Goal: Register for event/course

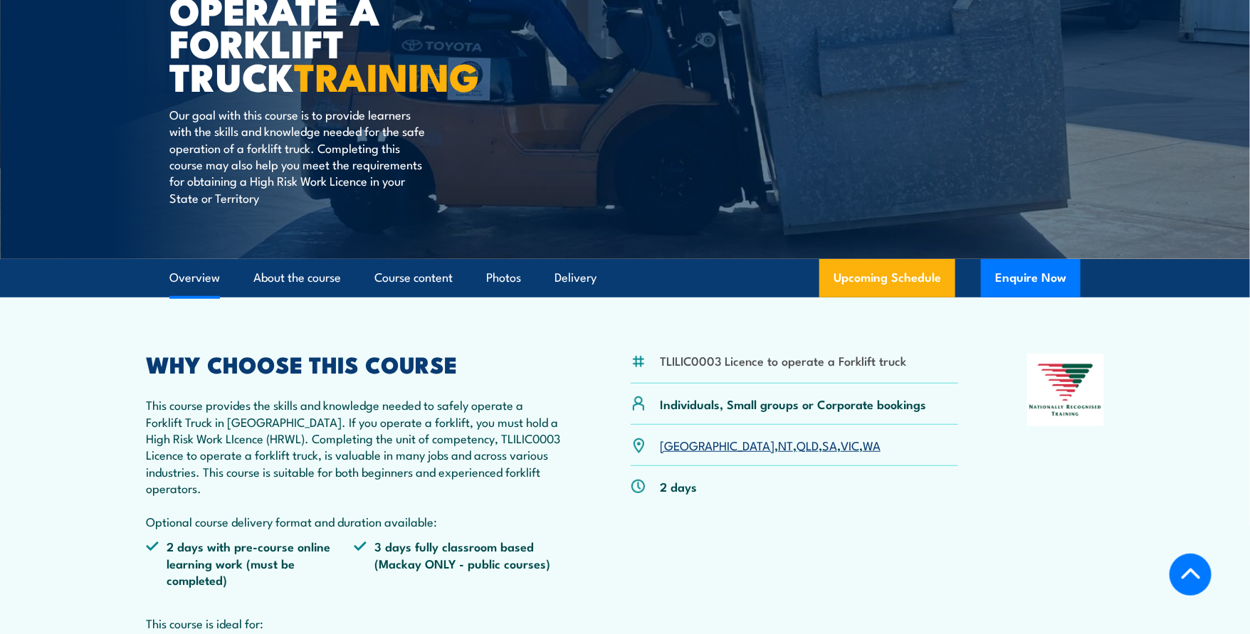
scroll to position [395, 0]
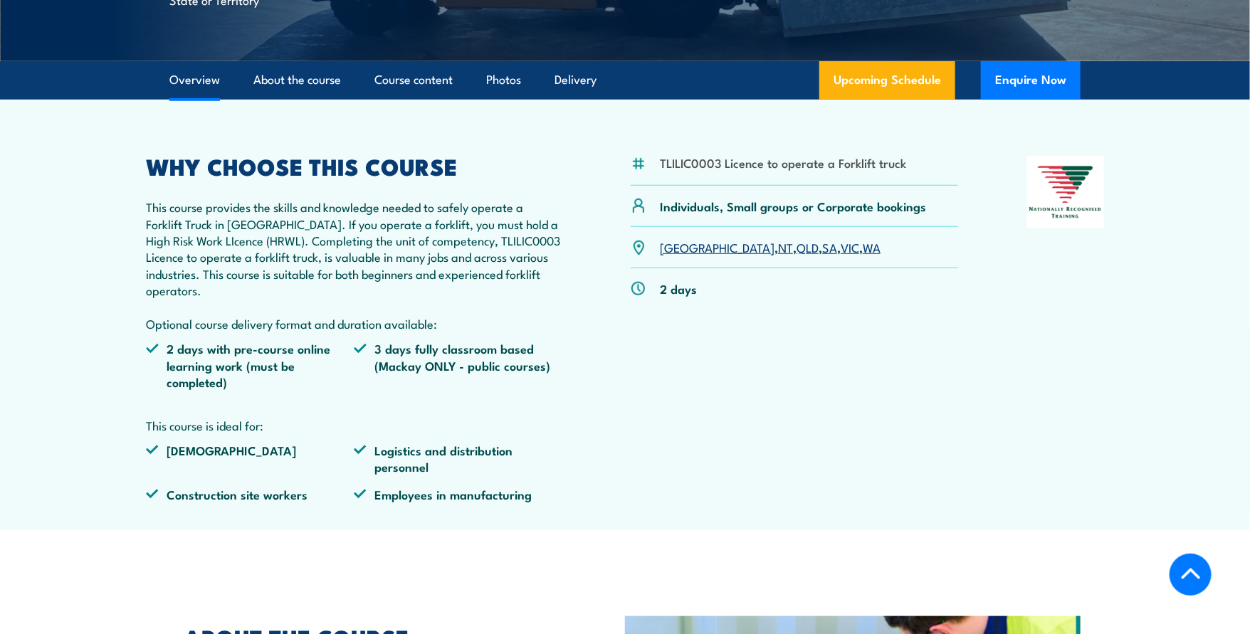
click at [797, 252] on link "QLD" at bounding box center [808, 246] width 22 height 17
